Goal: Task Accomplishment & Management: Manage account settings

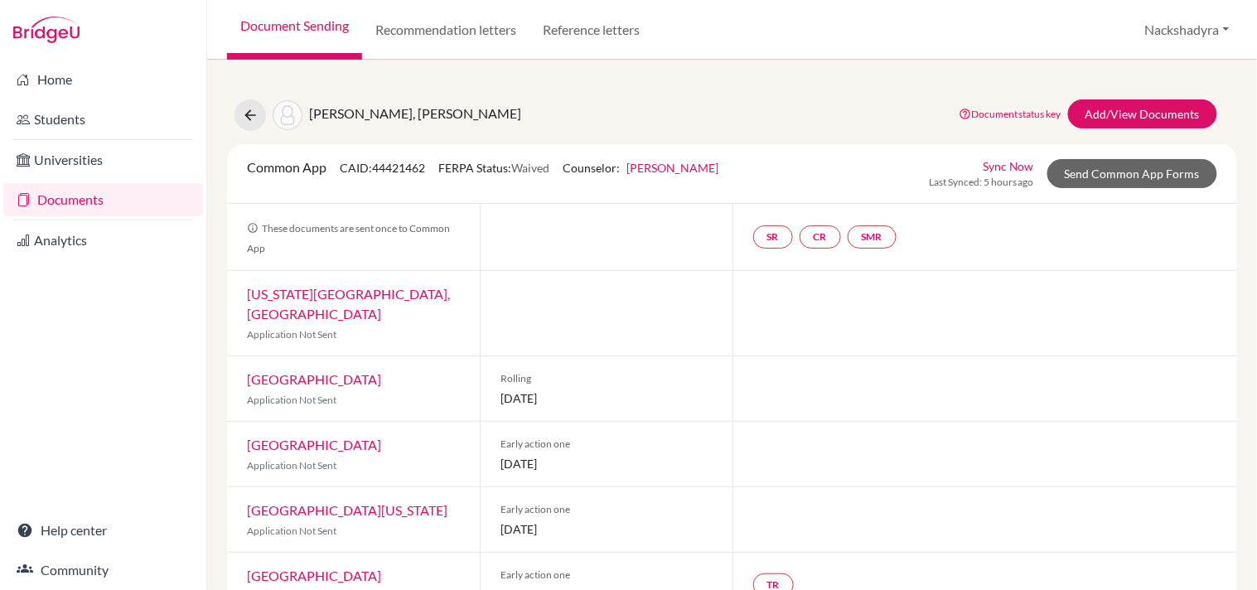
click at [327, 1] on link "Document Sending" at bounding box center [294, 30] width 135 height 60
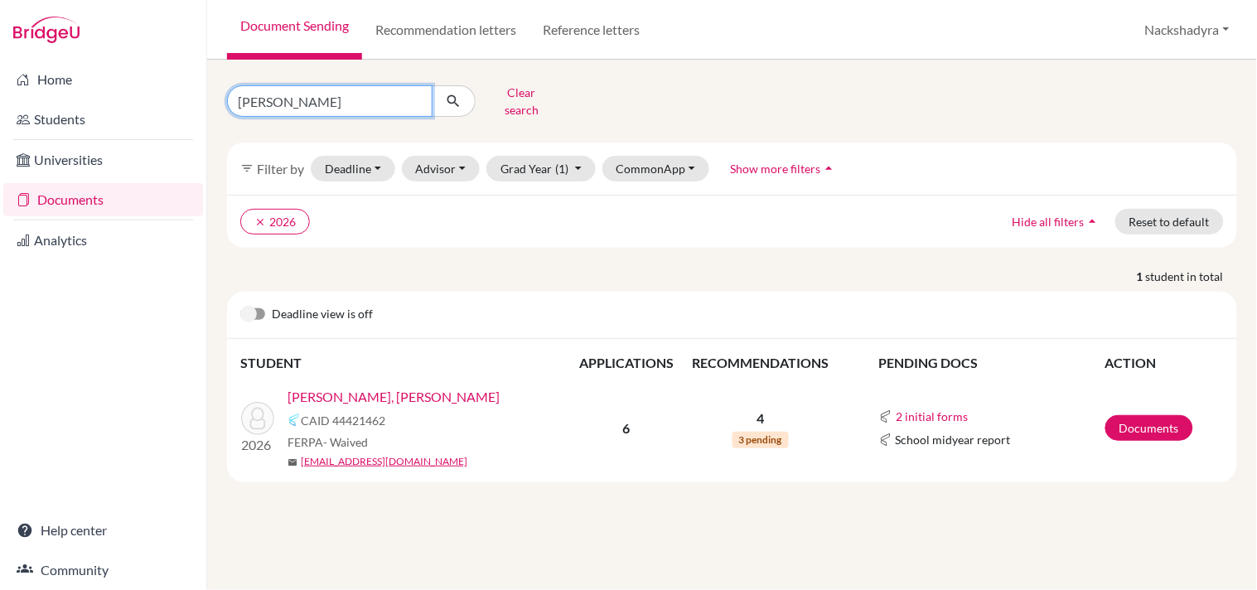
click at [417, 100] on input "[PERSON_NAME]" at bounding box center [329, 100] width 205 height 31
click at [411, 91] on input "rubio" at bounding box center [329, 100] width 205 height 31
type input "idacelia"
click button "submit" at bounding box center [454, 100] width 44 height 31
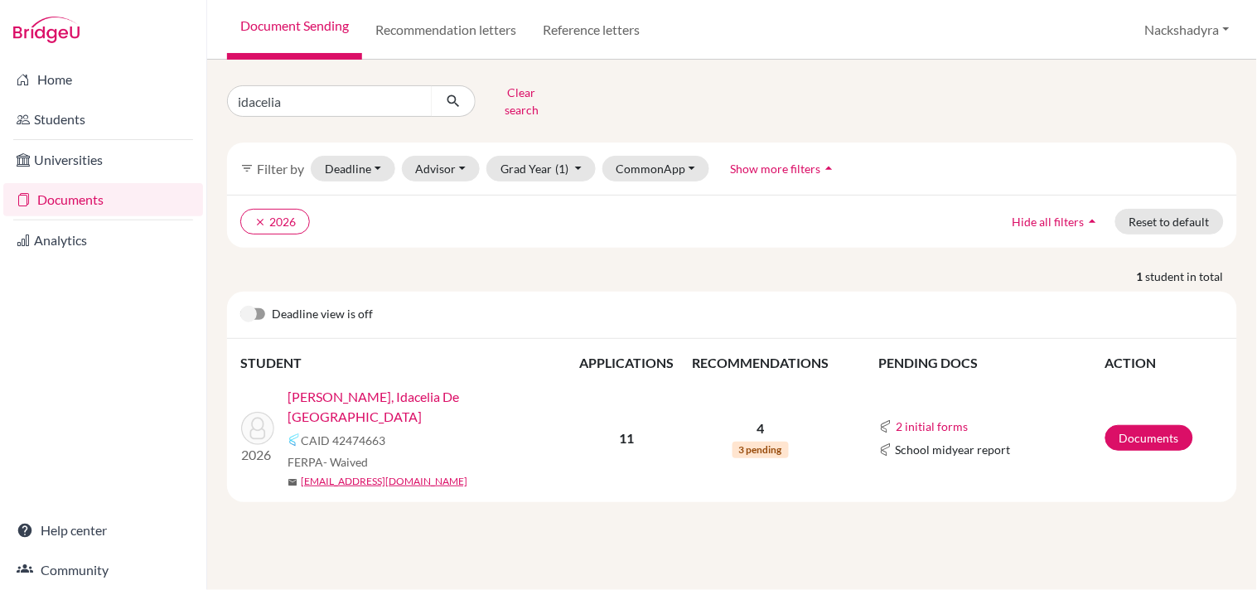
click at [393, 387] on link "Gutierrez Medina, Idacelia De Los Angeles" at bounding box center [435, 407] width 296 height 40
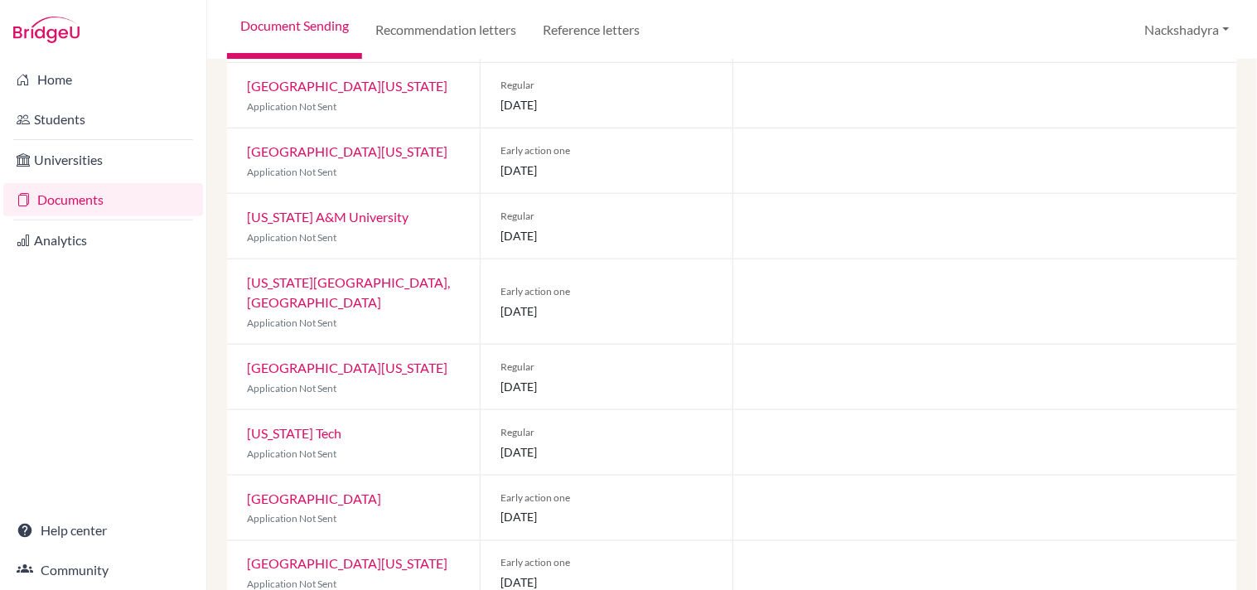
scroll to position [341, 0]
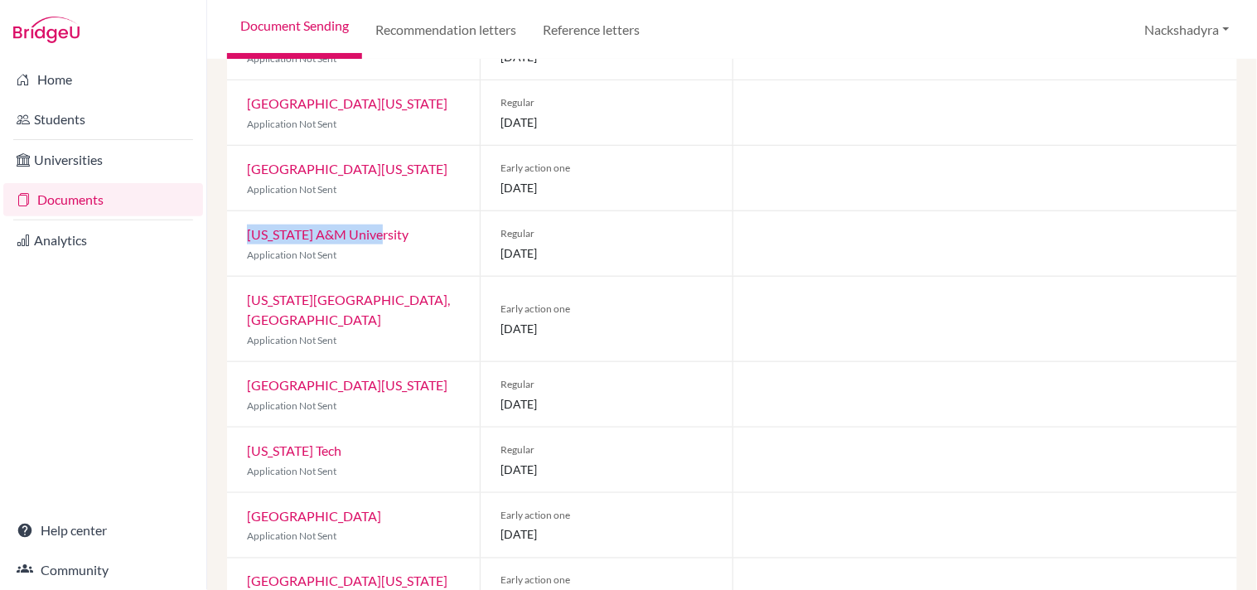
drag, startPoint x: 394, startPoint y: 229, endPoint x: 234, endPoint y: 220, distance: 160.9
click at [234, 220] on div "Texas A&M University Application Not Sent" at bounding box center [353, 243] width 253 height 65
copy link "[US_STATE] A&M University"
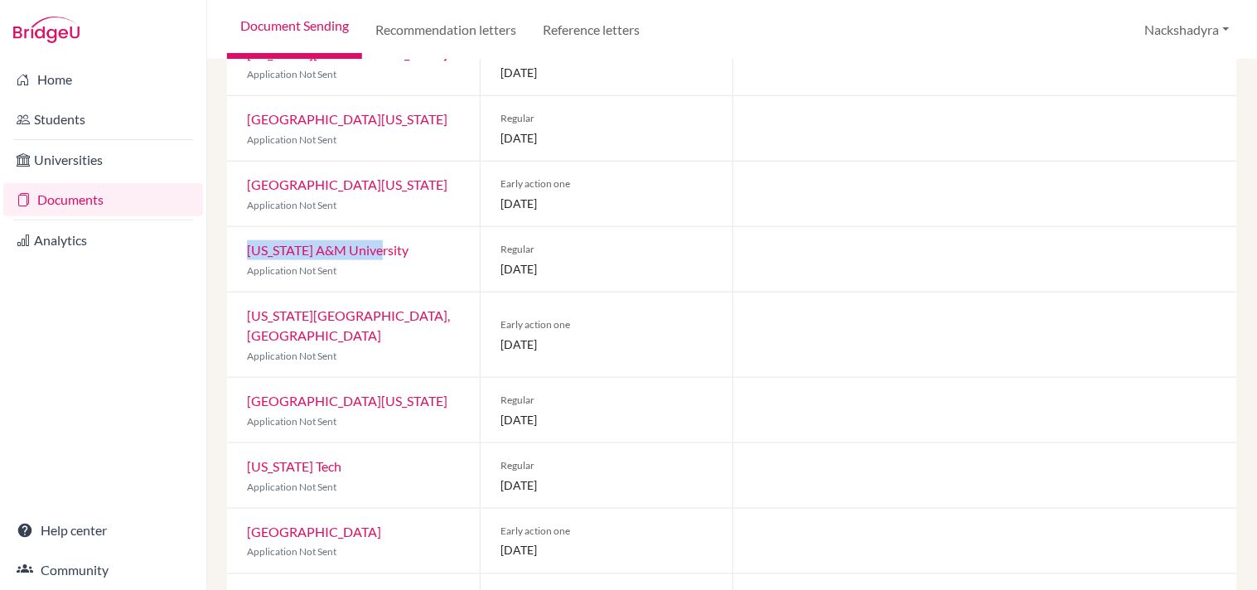
scroll to position [340, 0]
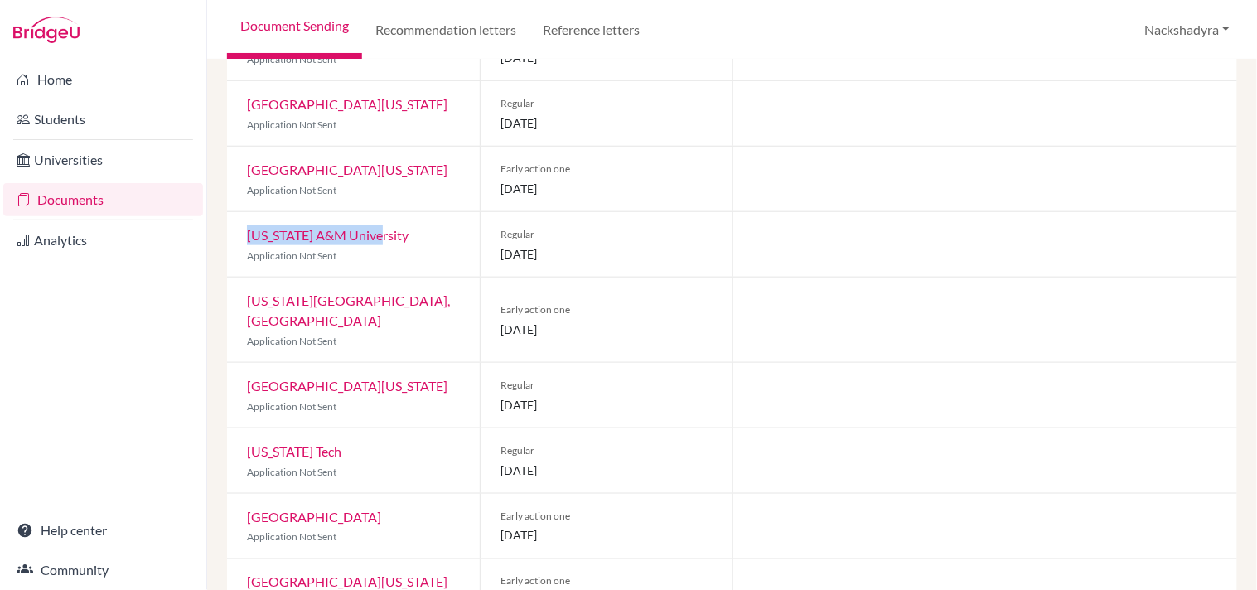
drag, startPoint x: 424, startPoint y: 387, endPoint x: 232, endPoint y: 382, distance: 192.2
click at [232, 382] on div "University of Texas at Austin Application Not Sent" at bounding box center [353, 395] width 253 height 65
copy link "[GEOGRAPHIC_DATA][US_STATE]"
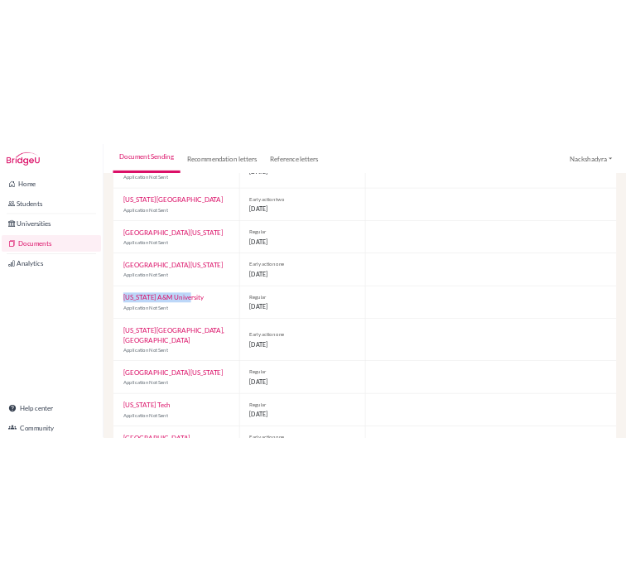
scroll to position [262, 0]
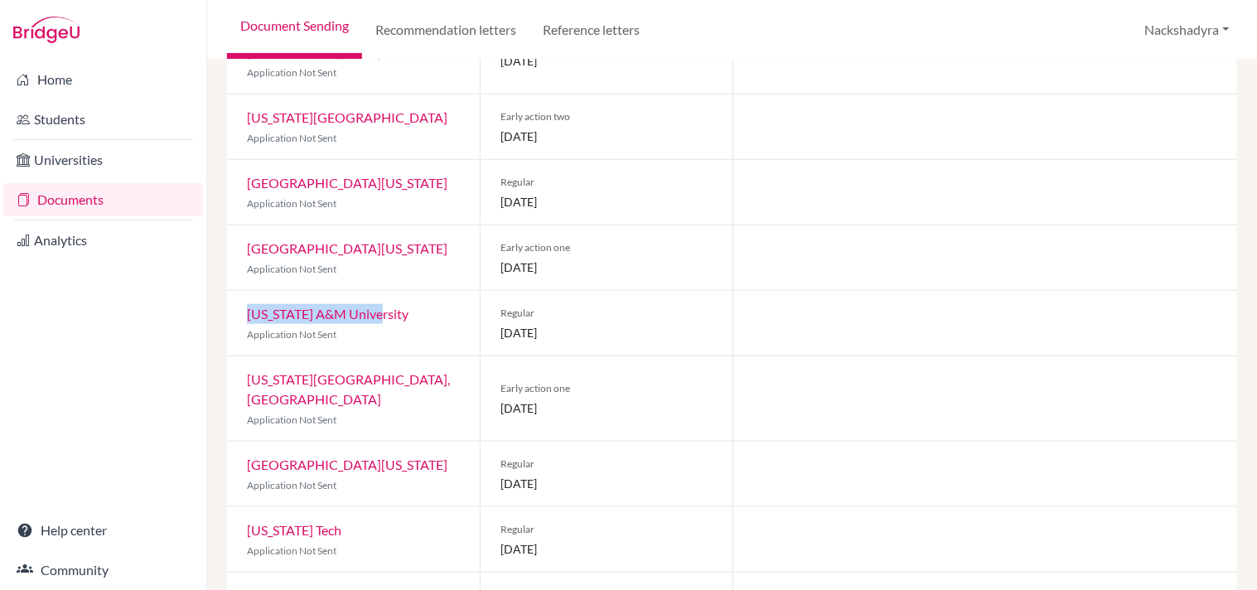
drag, startPoint x: 318, startPoint y: 249, endPoint x: 234, endPoint y: 224, distance: 87.5
click at [234, 225] on div "University of Illinois Urbana-Champaign Application Not Sent" at bounding box center [353, 257] width 253 height 65
copy link "[GEOGRAPHIC_DATA][US_STATE]"
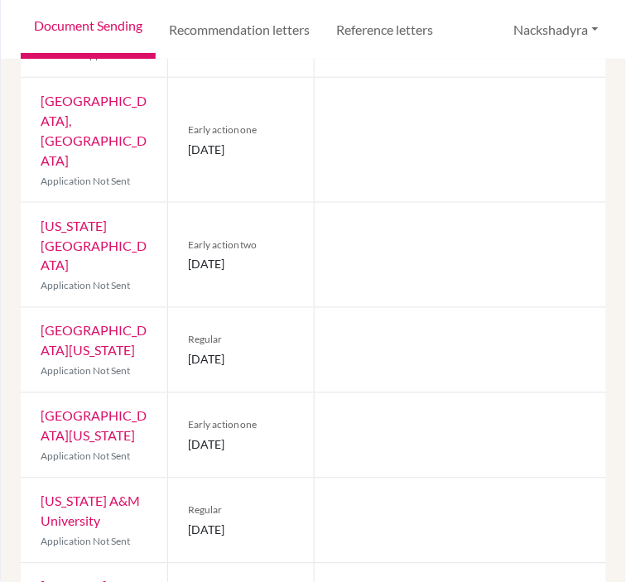
drag, startPoint x: 273, startPoint y: 295, endPoint x: 244, endPoint y: 301, distance: 29.7
click at [273, 333] on span "Regular" at bounding box center [241, 340] width 106 height 15
click at [354, 308] on div at bounding box center [460, 350] width 293 height 84
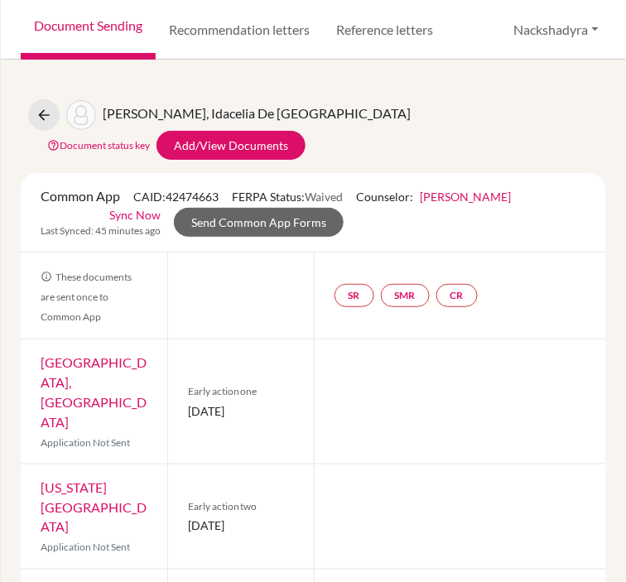
click at [258, 340] on div "Early action one 01 November 2025" at bounding box center [240, 402] width 147 height 124
click at [94, 31] on link "Document Sending" at bounding box center [88, 30] width 135 height 60
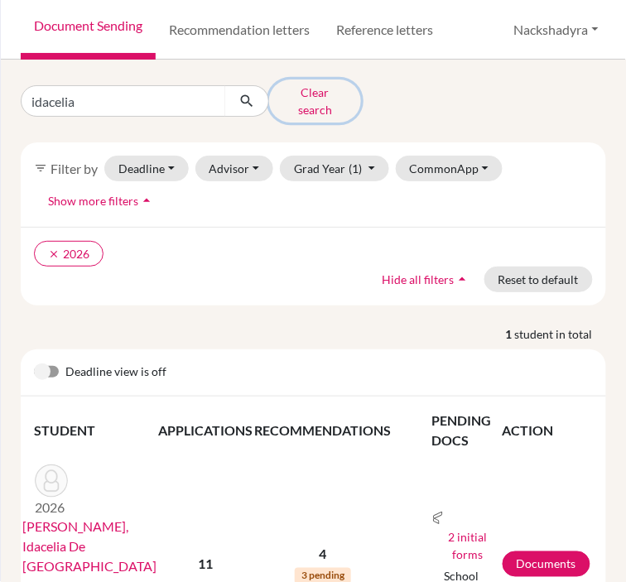
click at [292, 81] on button "Clear search" at bounding box center [315, 101] width 92 height 43
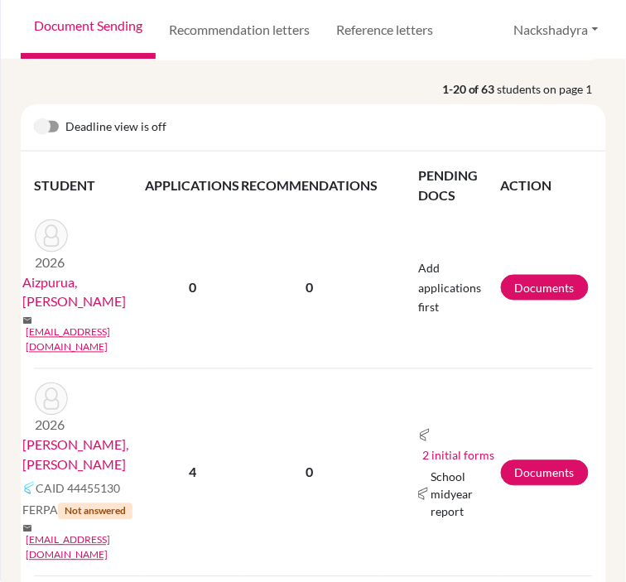
scroll to position [276, 0]
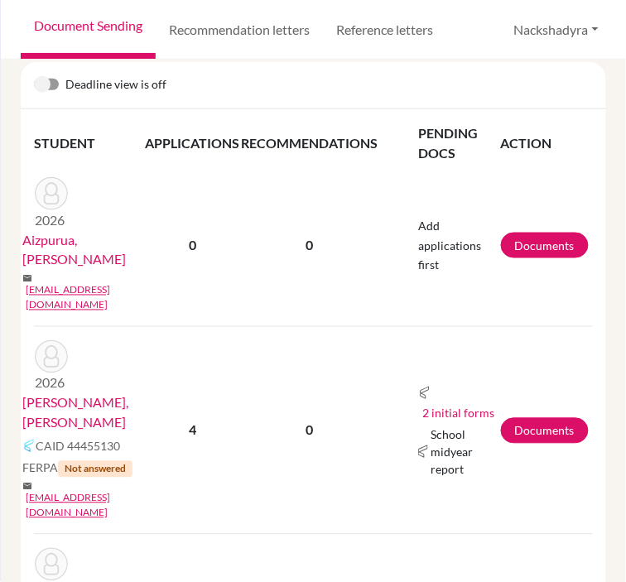
click at [108, 393] on link "Alegria Arana, Mateo Jose" at bounding box center [88, 413] width 133 height 40
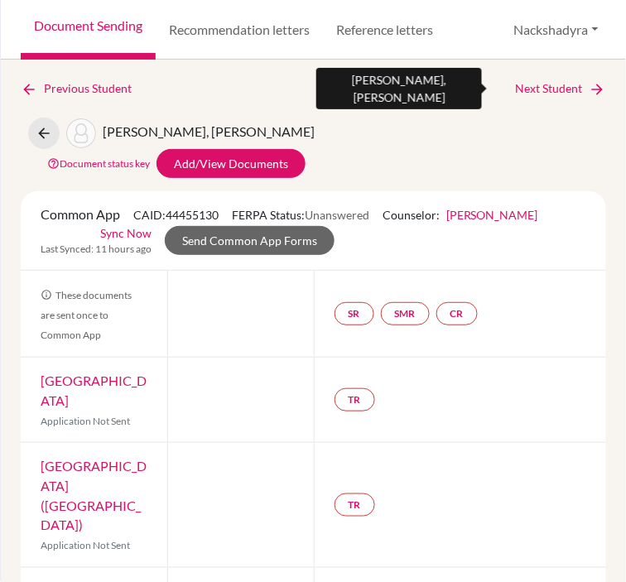
click at [590, 84] on icon at bounding box center [598, 89] width 17 height 17
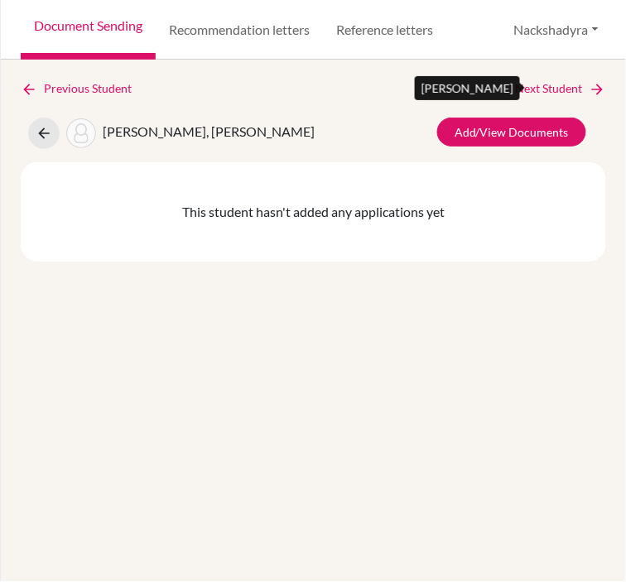
click at [551, 84] on link "Next Student" at bounding box center [561, 89] width 90 height 18
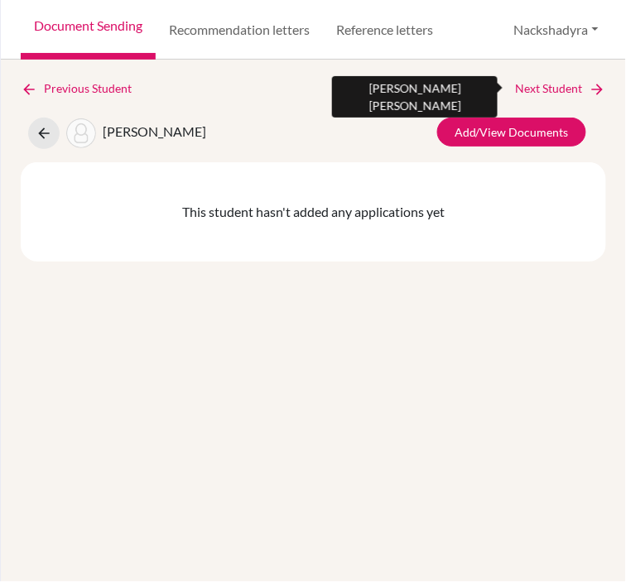
click at [550, 84] on link "Next Student" at bounding box center [561, 89] width 90 height 18
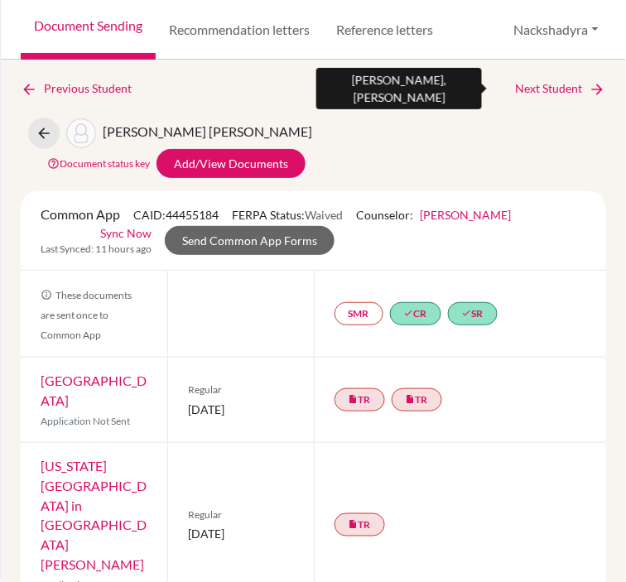
click at [566, 85] on link "Next Student" at bounding box center [561, 89] width 90 height 18
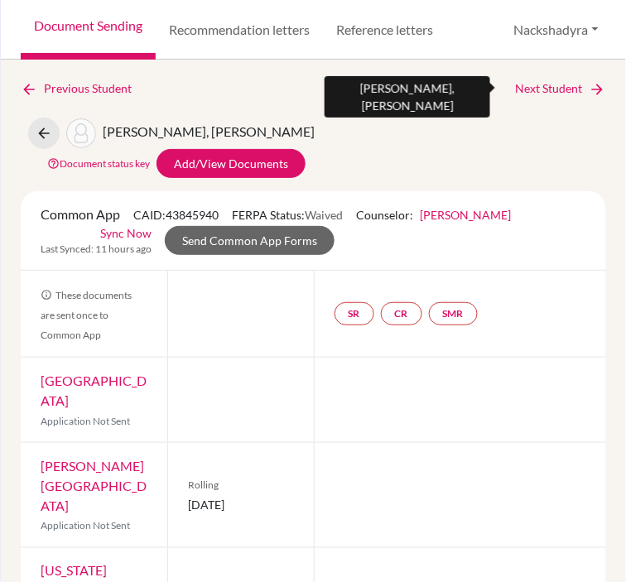
click at [540, 89] on link "Next Student" at bounding box center [561, 89] width 90 height 18
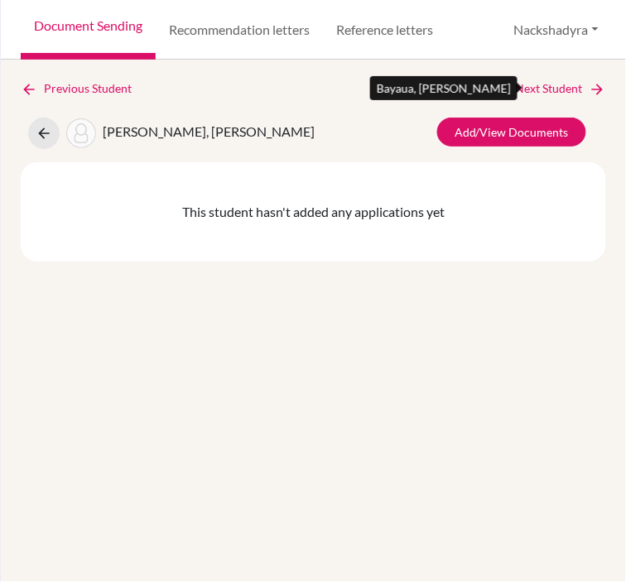
click at [527, 85] on link "Next Student" at bounding box center [561, 89] width 90 height 18
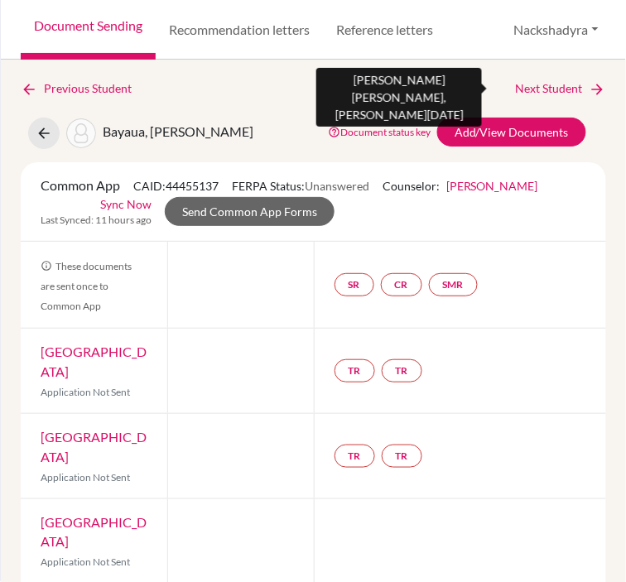
click at [570, 85] on link "Next Student" at bounding box center [561, 89] width 90 height 18
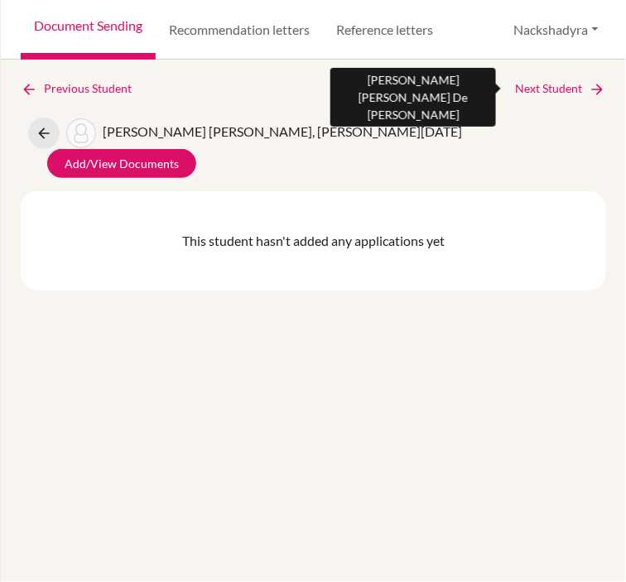
click at [570, 84] on link "Next Student" at bounding box center [561, 89] width 90 height 18
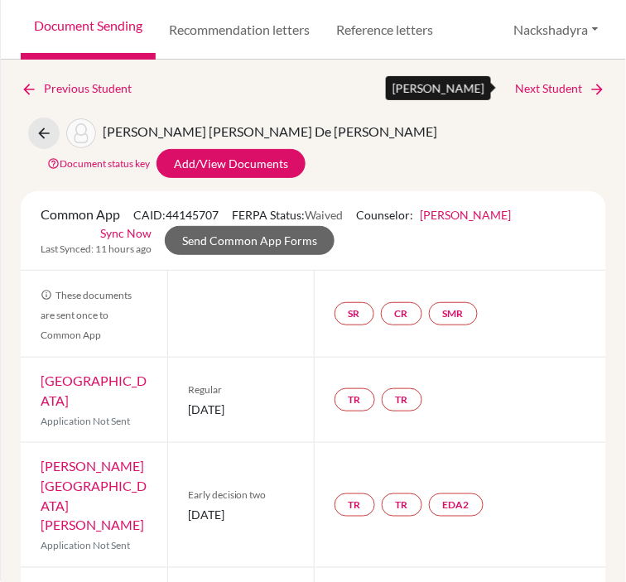
click at [568, 88] on link "Next Student" at bounding box center [561, 89] width 90 height 18
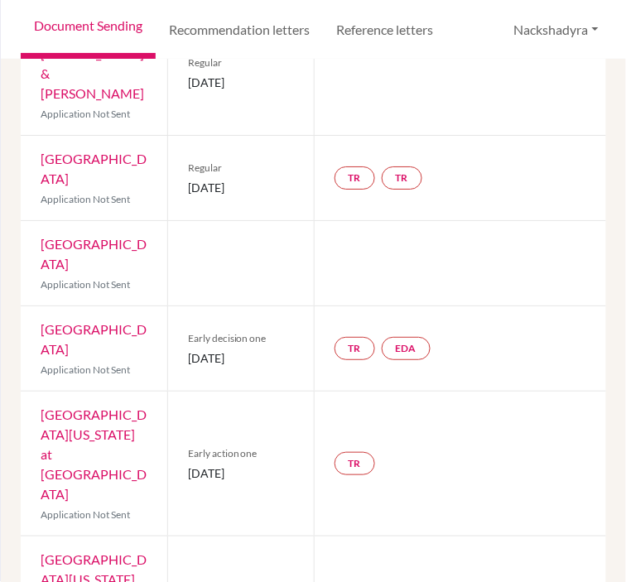
scroll to position [895, 0]
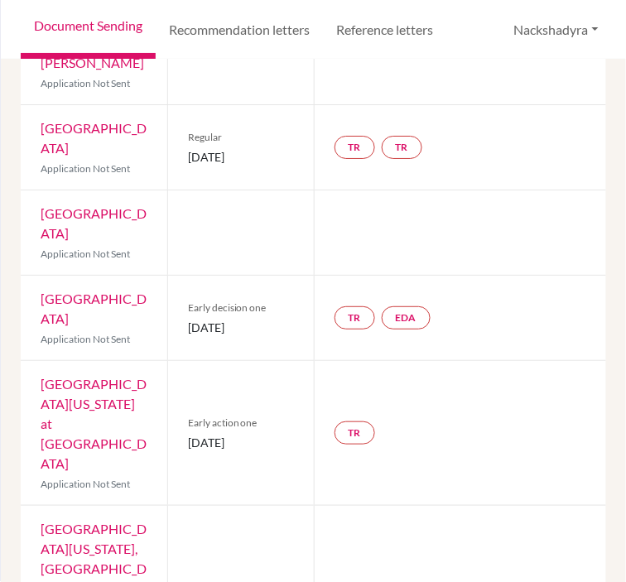
drag, startPoint x: 152, startPoint y: 519, endPoint x: 43, endPoint y: 525, distance: 108.7
copy link "[GEOGRAPHIC_DATA]"
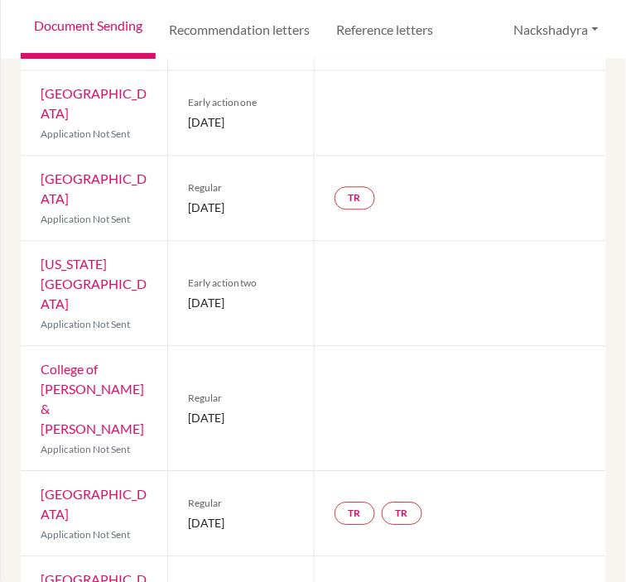
scroll to position [552, 0]
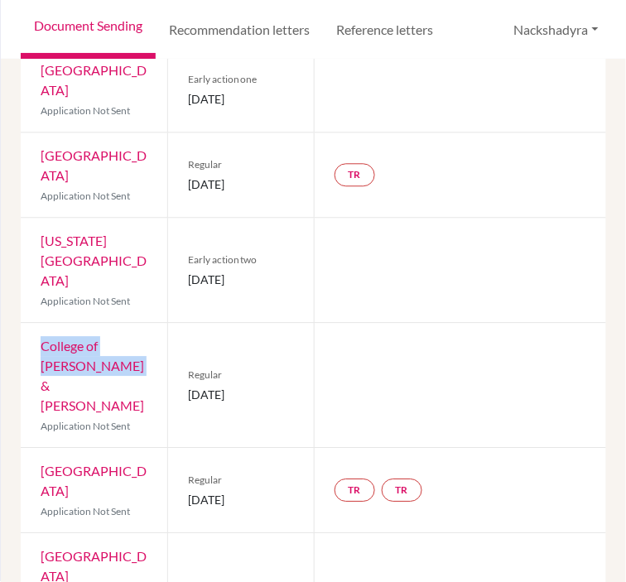
drag, startPoint x: 142, startPoint y: 263, endPoint x: 39, endPoint y: 250, distance: 104.3
click at [39, 323] on div "College of [PERSON_NAME] & [PERSON_NAME] Application Not Sent" at bounding box center [94, 385] width 147 height 124
copy link "College of [PERSON_NAME] & [PERSON_NAME]"
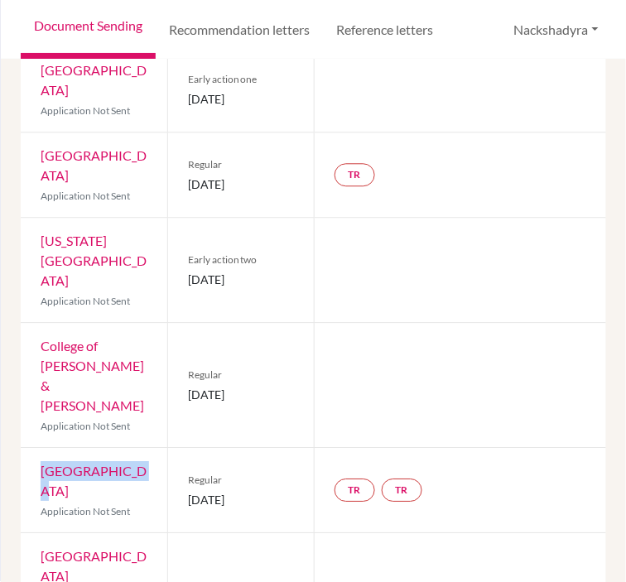
drag, startPoint x: 137, startPoint y: 328, endPoint x: 33, endPoint y: 333, distance: 103.7
click at [33, 448] on div "Boston College Application Not Sent" at bounding box center [94, 490] width 147 height 84
copy link "[GEOGRAPHIC_DATA]"
drag, startPoint x: 287, startPoint y: 269, endPoint x: 181, endPoint y: 274, distance: 107.0
click at [181, 323] on div "Regular [DATE]" at bounding box center [240, 385] width 147 height 124
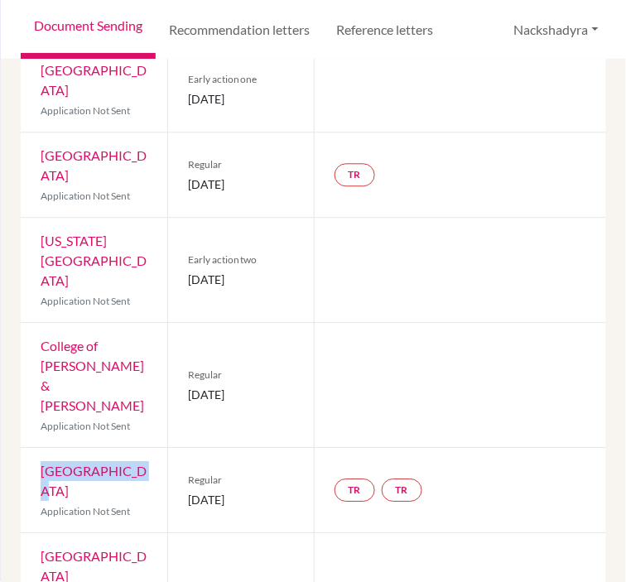
copy span "[DATE]"
drag, startPoint x: 282, startPoint y: 349, endPoint x: 183, endPoint y: 351, distance: 98.6
click at [183, 448] on div "Regular [DATE]" at bounding box center [240, 490] width 147 height 84
copy span "[DATE]"
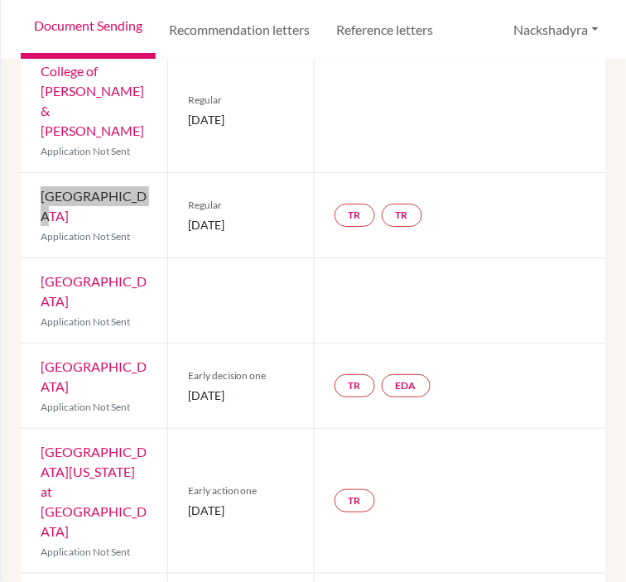
scroll to position [828, 0]
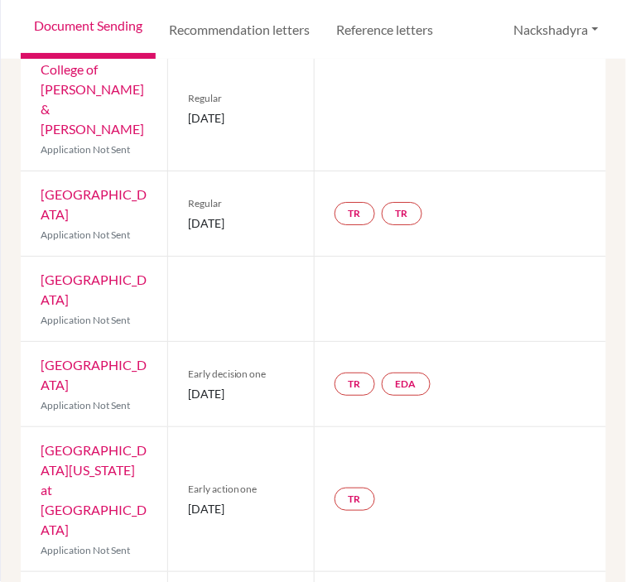
drag, startPoint x: 126, startPoint y: 426, endPoint x: 36, endPoint y: 379, distance: 101.5
copy link "[GEOGRAPHIC_DATA][US_STATE], [GEOGRAPHIC_DATA]"
drag, startPoint x: 103, startPoint y: 524, endPoint x: 40, endPoint y: 482, distance: 75.8
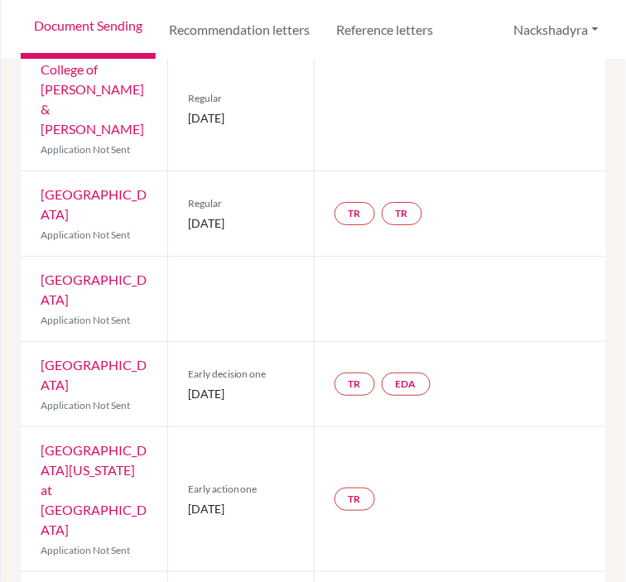
copy link "[GEOGRAPHIC_DATA][US_STATE], [GEOGRAPHIC_DATA]"
drag, startPoint x: 292, startPoint y: 517, endPoint x: 184, endPoint y: 519, distance: 107.7
copy span "[DATE]"
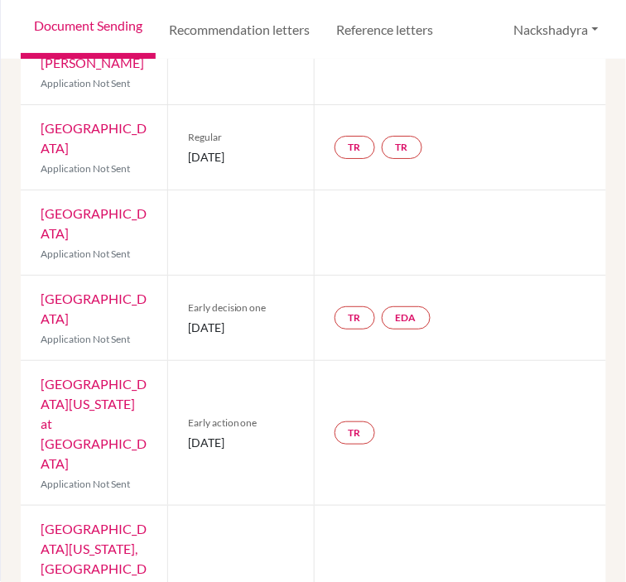
scroll to position [893, 0]
